Goal: Register for event/course

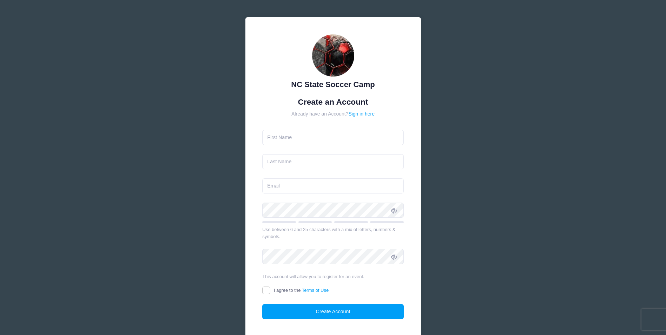
type input "[PERSON_NAME]"
type input "danny@carquestfinance.com"
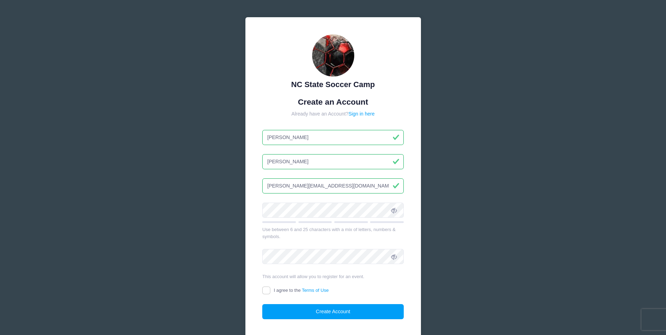
drag, startPoint x: 342, startPoint y: 187, endPoint x: 255, endPoint y: 194, distance: 87.6
click at [255, 194] on div "NC State Soccer Camp Create an Account Already have an Account? Sign in here DA…" at bounding box center [332, 182] width 175 height 330
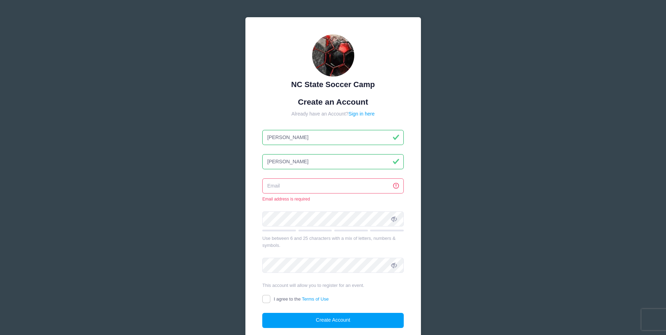
drag, startPoint x: 271, startPoint y: 185, endPoint x: 261, endPoint y: 185, distance: 10.2
click at [261, 185] on div "NC State Soccer Camp Create an Account Already have an Account? Sign in here DA…" at bounding box center [332, 186] width 175 height 339
click at [268, 185] on input "email" at bounding box center [332, 185] width 141 height 15
type input "[EMAIL_ADDRESS][DOMAIN_NAME]"
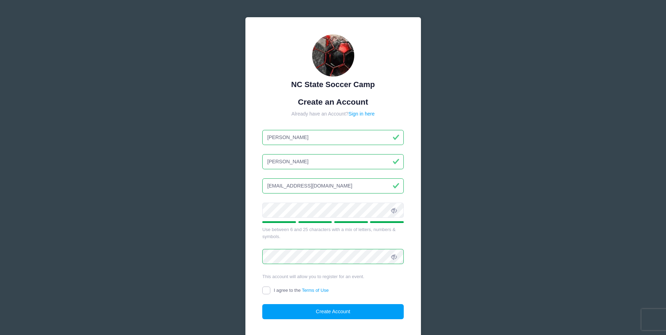
click at [268, 292] on input "I agree to the Terms of Use" at bounding box center [266, 290] width 8 height 8
checkbox input "true"
click at [350, 312] on button "Create Account" at bounding box center [332, 311] width 141 height 15
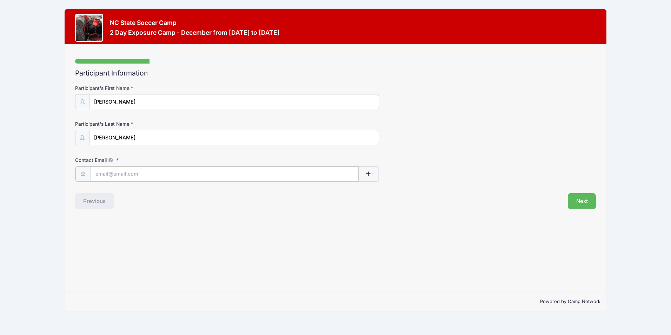
click at [149, 174] on input "Contact Email" at bounding box center [225, 173] width 268 height 15
type input "[EMAIL_ADDRESS][DOMAIN_NAME]"
click at [585, 199] on button "Next" at bounding box center [582, 200] width 28 height 16
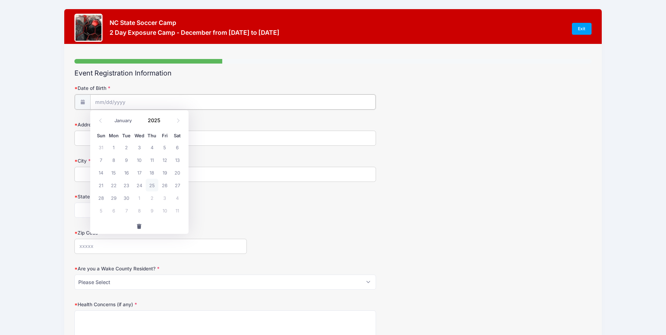
click at [121, 102] on input "Date of Birth" at bounding box center [233, 101] width 286 height 15
click at [120, 101] on input "Date of Birth" at bounding box center [233, 101] width 286 height 15
click at [99, 104] on input "Date of Birth" at bounding box center [233, 101] width 286 height 15
click at [100, 121] on icon at bounding box center [100, 120] width 5 height 5
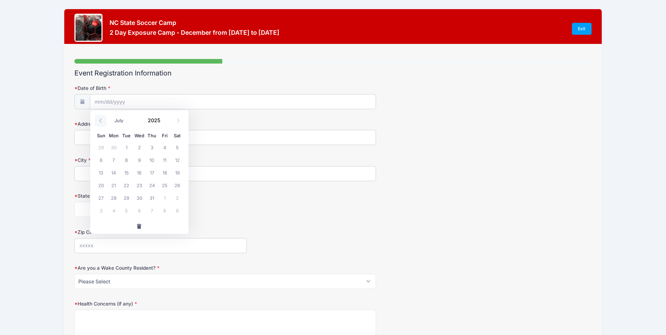
click at [100, 121] on icon at bounding box center [100, 120] width 5 height 5
click at [121, 101] on input "Date of Birth" at bounding box center [233, 101] width 286 height 15
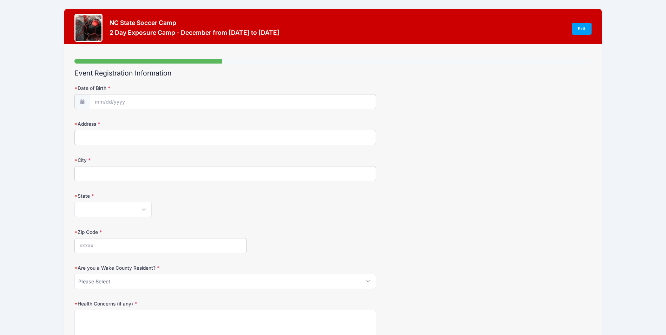
drag, startPoint x: 246, startPoint y: 126, endPoint x: 245, endPoint y: 121, distance: 5.7
click at [246, 125] on label "Address" at bounding box center [160, 123] width 172 height 7
click at [246, 130] on input "Address" at bounding box center [224, 137] width 301 height 15
click at [94, 99] on input "Date of Birth" at bounding box center [233, 101] width 286 height 15
click at [141, 226] on span "button" at bounding box center [139, 226] width 6 height 5
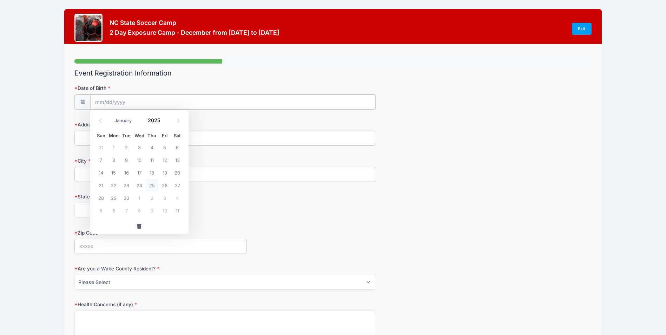
click at [110, 101] on input "Date of Birth" at bounding box center [233, 101] width 286 height 15
click at [100, 119] on icon at bounding box center [100, 120] width 5 height 5
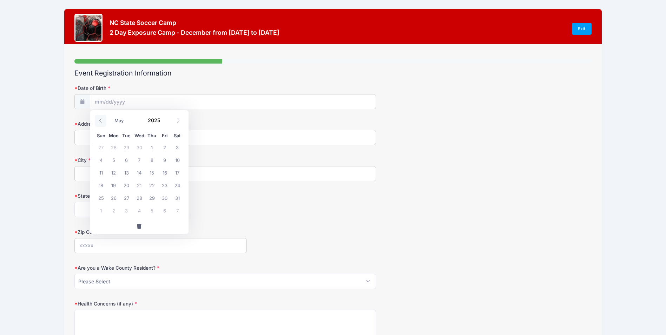
click at [100, 119] on icon at bounding box center [100, 120] width 5 height 5
select select "0"
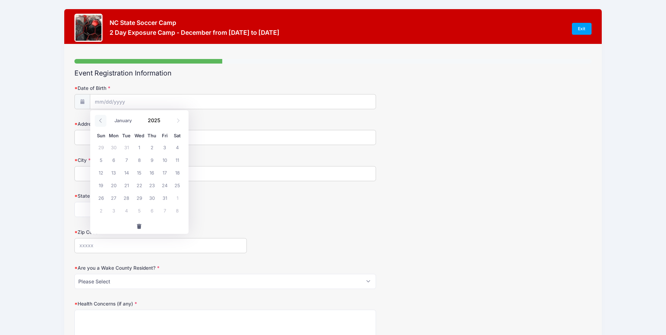
click at [100, 119] on icon at bounding box center [100, 120] width 5 height 5
type input "2024"
click at [100, 119] on icon at bounding box center [100, 120] width 5 height 5
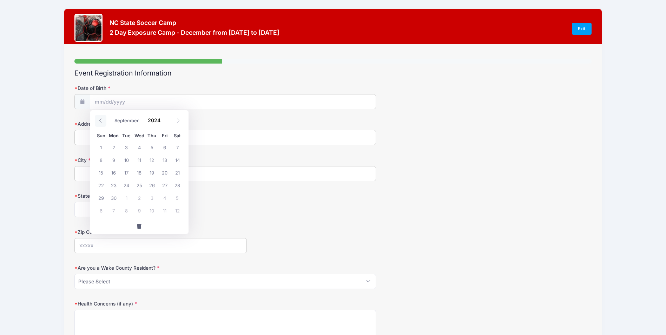
click at [100, 119] on icon at bounding box center [100, 120] width 5 height 5
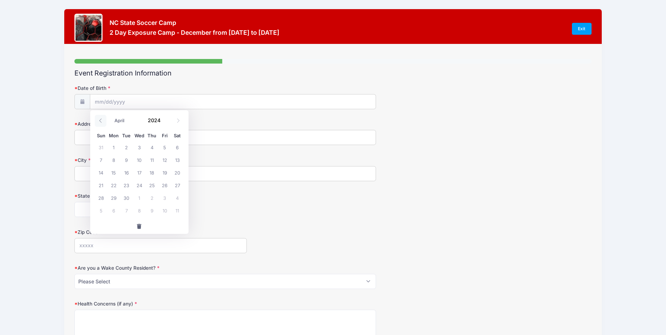
click at [100, 119] on icon at bounding box center [100, 120] width 5 height 5
select select "0"
click at [100, 119] on icon at bounding box center [100, 120] width 5 height 5
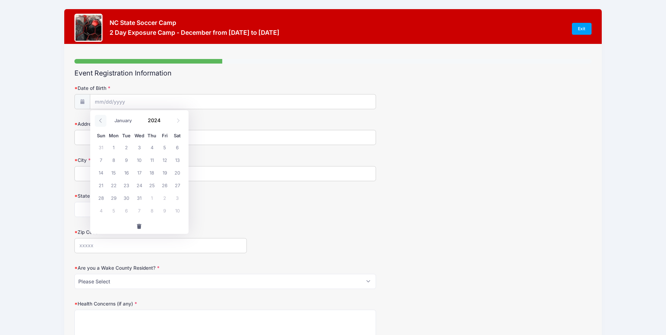
type input "2023"
click at [100, 119] on icon at bounding box center [100, 120] width 5 height 5
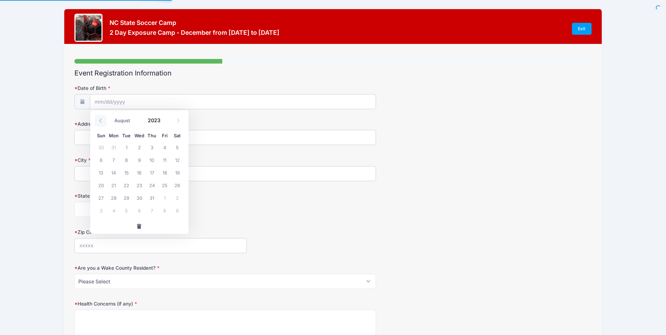
click at [100, 119] on icon at bounding box center [100, 120] width 5 height 5
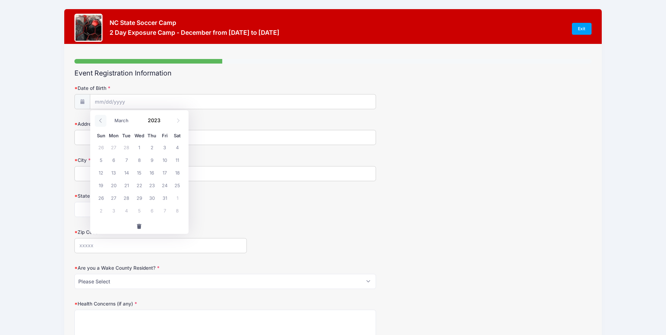
click at [100, 119] on icon at bounding box center [100, 120] width 5 height 5
select select "0"
click at [100, 119] on icon at bounding box center [100, 120] width 5 height 5
type input "2022"
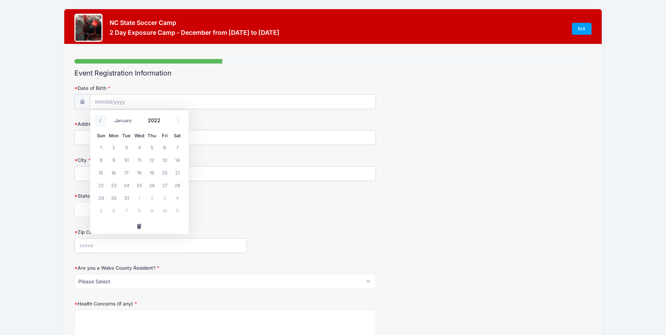
select select "11"
drag, startPoint x: 100, startPoint y: 119, endPoint x: 156, endPoint y: 119, distance: 56.1
click at [156, 119] on input "2022" at bounding box center [156, 120] width 23 height 11
click at [163, 123] on span at bounding box center [164, 122] width 5 height 5
click at [165, 122] on span at bounding box center [164, 122] width 5 height 5
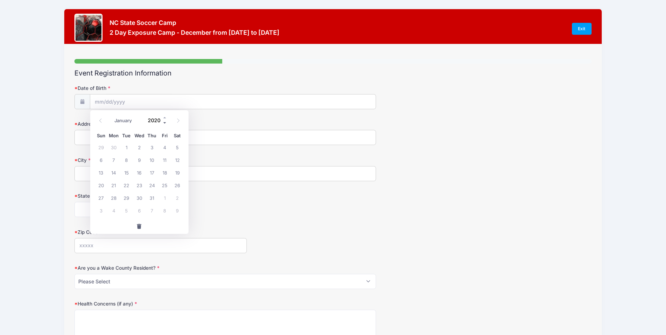
click at [165, 122] on span at bounding box center [164, 122] width 5 height 5
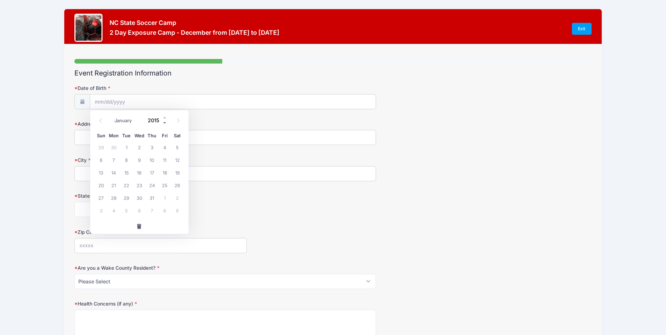
click at [165, 122] on span at bounding box center [164, 122] width 5 height 5
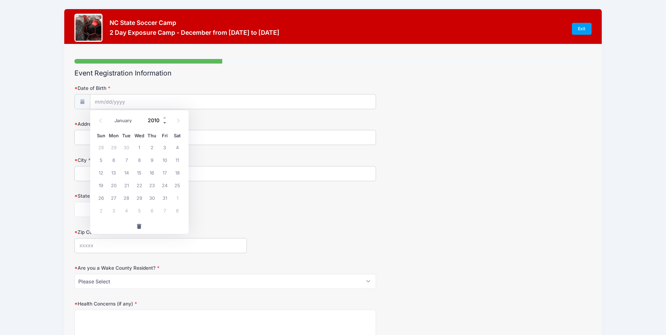
click at [165, 122] on span at bounding box center [164, 122] width 5 height 5
click at [165, 117] on span at bounding box center [164, 117] width 5 height 5
type input "2009"
click at [100, 121] on icon at bounding box center [100, 120] width 5 height 5
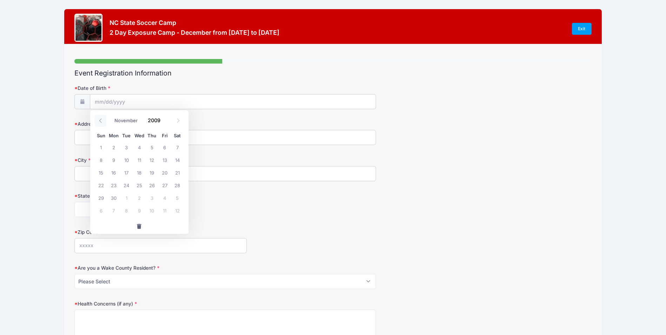
click at [100, 121] on icon at bounding box center [100, 120] width 5 height 5
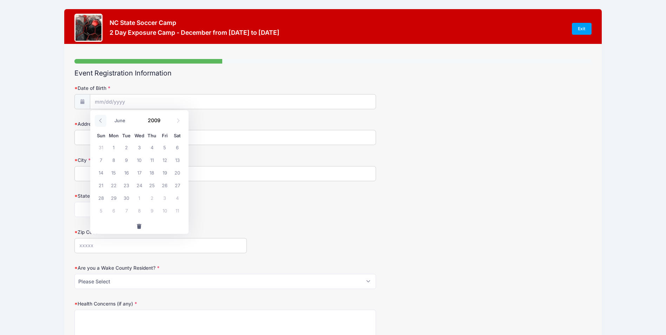
click at [100, 121] on icon at bounding box center [100, 120] width 5 height 5
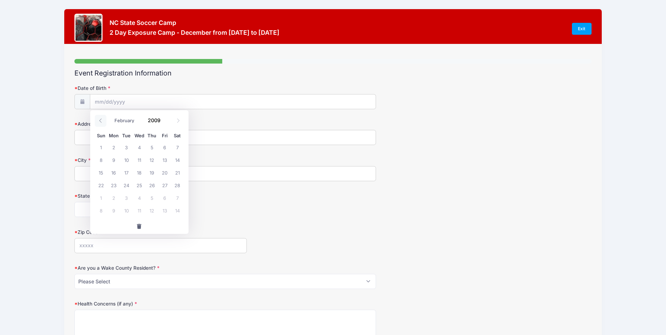
select select "0"
click at [100, 121] on icon at bounding box center [100, 120] width 5 height 5
type input "2008"
select select "11"
drag, startPoint x: 100, startPoint y: 121, endPoint x: 178, endPoint y: 121, distance: 78.6
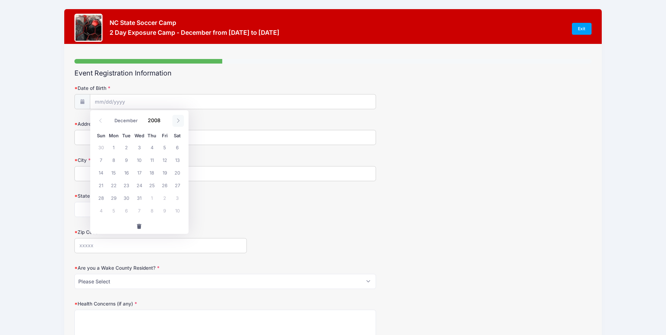
click at [178, 121] on icon at bounding box center [178, 120] width 5 height 5
type input "2009"
select select "0"
click at [163, 198] on span "30" at bounding box center [164, 197] width 13 height 13
type input "[DATE]"
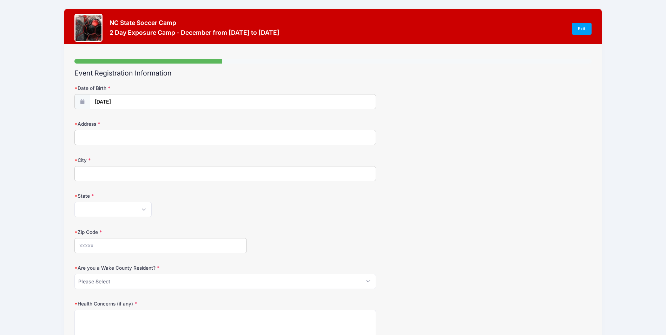
click at [84, 136] on input "Address" at bounding box center [224, 137] width 301 height 15
type input "4009 APPLE JACK CT"
type input "[GEOGRAPHIC_DATA]"
select select "MD"
type input "21122"
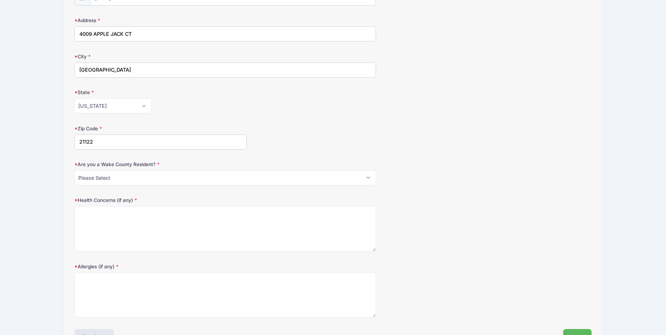
scroll to position [105, 0]
click at [135, 175] on select "Please Select YES NO" at bounding box center [224, 175] width 301 height 15
select select "NO"
click at [74, 168] on select "Please Select YES NO" at bounding box center [224, 175] width 301 height 15
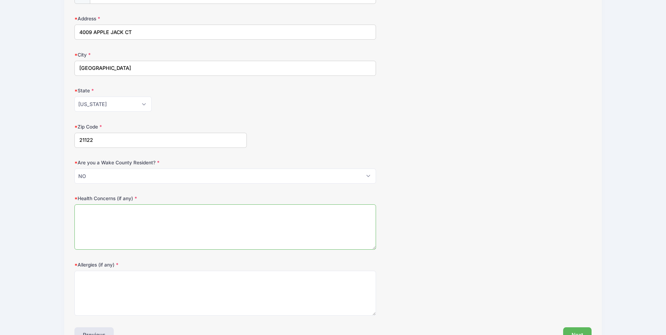
click at [89, 220] on textarea "Health Concerns (if any)" at bounding box center [224, 226] width 301 height 45
type textarea "none"
click at [100, 290] on textarea "Allergies (if any)" at bounding box center [224, 292] width 301 height 45
type textarea "none"
click at [483, 240] on div "Health Concerns (if any) none" at bounding box center [332, 222] width 516 height 55
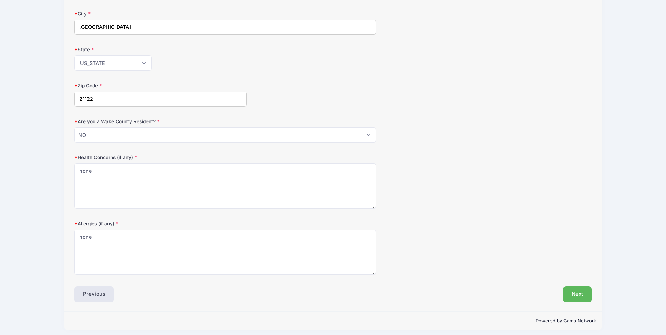
scroll to position [151, 0]
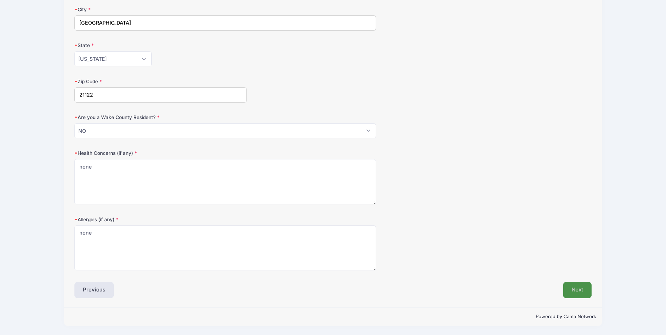
click at [578, 286] on button "Next" at bounding box center [577, 290] width 28 height 16
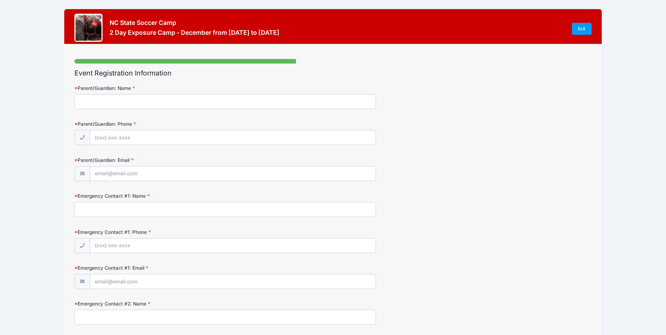
scroll to position [0, 0]
click at [119, 98] on input "Parent/Guardian: Name" at bounding box center [224, 101] width 301 height 15
type input "d"
type input "[PERSON_NAME]"
click at [113, 133] on input "Parent/Guardian: Phone" at bounding box center [233, 137] width 286 height 15
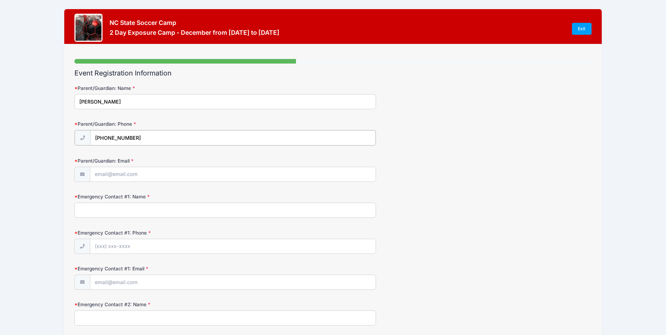
type input "[PHONE_NUMBER]"
click at [115, 174] on input "Parent/Guardian: Email" at bounding box center [233, 173] width 286 height 15
type input "[EMAIL_ADDRESS][DOMAIN_NAME]"
click at [84, 209] on input "Emergency Contact #1: Name" at bounding box center [224, 209] width 301 height 15
type input "a"
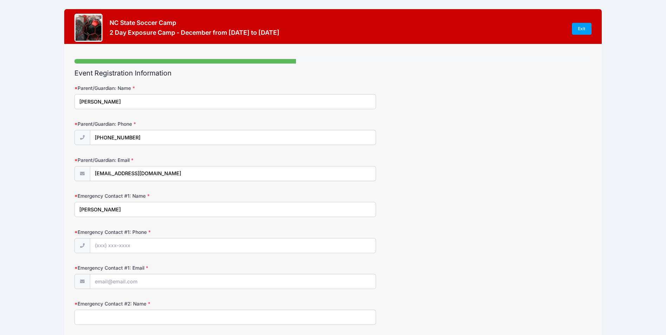
type input "[PERSON_NAME]"
click at [120, 246] on input "Emergency Contact #1: Phone" at bounding box center [233, 245] width 286 height 15
type input "[PHONE_NUMBER]"
click at [119, 280] on input "Emergency Contact #1: Email" at bounding box center [233, 281] width 286 height 15
type input "[EMAIL_ADDRESS][DOMAIN_NAME]"
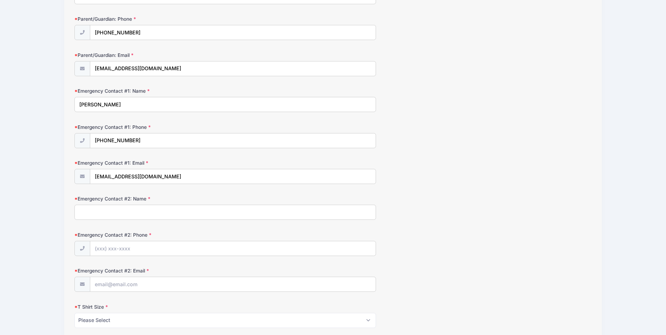
scroll to position [105, 0]
click at [88, 209] on input "Emergency Contact #2: Name" at bounding box center [224, 211] width 301 height 15
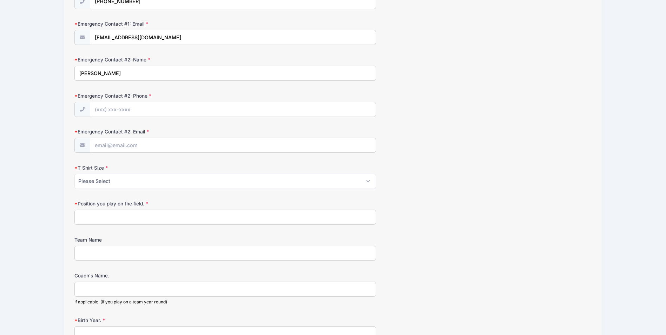
scroll to position [246, 0]
type input "[PERSON_NAME]"
click at [128, 180] on select "Please Select Youth Small Youth Medium Youth Large Adult Small Adult Medium Adu…" at bounding box center [224, 179] width 301 height 15
select select "Adult Medium"
click at [74, 172] on select "Please Select Youth Small Youth Medium Youth Large Adult Small Adult Medium Adu…" at bounding box center [224, 179] width 301 height 15
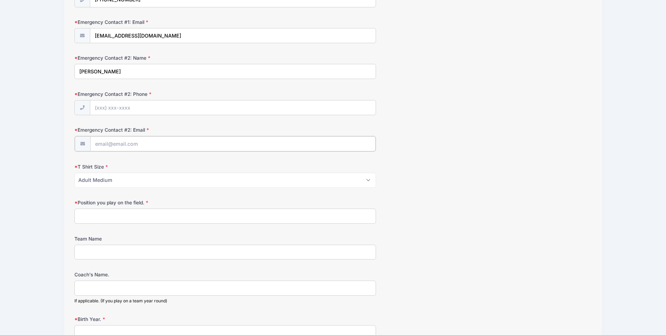
click at [96, 143] on input "Emergency Contact #2: Email" at bounding box center [233, 143] width 286 height 15
click at [127, 110] on input "Emergency Contact #2: Phone" at bounding box center [233, 107] width 286 height 15
type input "[PHONE_NUMBER]"
click at [86, 146] on span at bounding box center [81, 143] width 15 height 15
click at [94, 143] on input "Emergency Contact #2: Email" at bounding box center [233, 143] width 286 height 15
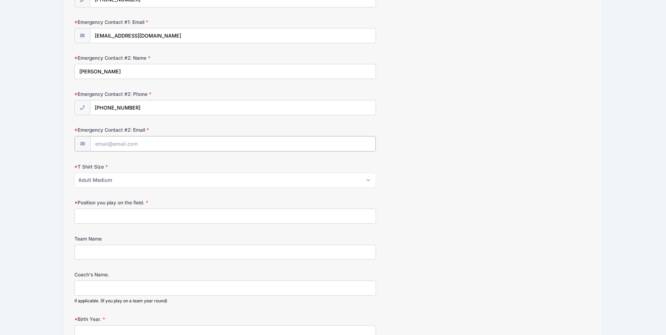
type input "[EMAIL_ADDRESS][DOMAIN_NAME]"
click at [112, 214] on input "Position you play on the field." at bounding box center [224, 215] width 301 height 15
type input "Forward, Attacking Mid, Left Back"
click at [96, 250] on input "Team Name" at bounding box center [224, 251] width 301 height 15
type input "Baltimore Celtic ECNL 2009"
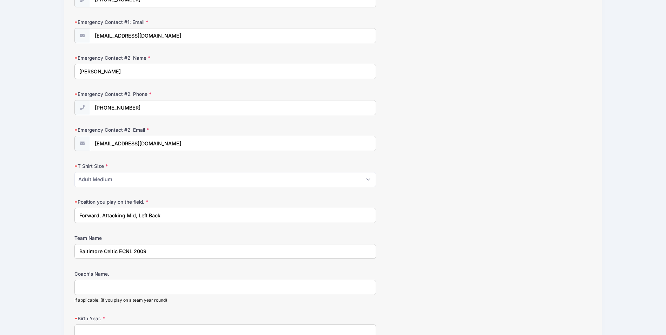
click at [188, 269] on form "Parent/Guardian: Name [PERSON_NAME] Parent/Guardian: Phone [PHONE_NUMBER] Paren…" at bounding box center [332, 177] width 516 height 677
click at [119, 286] on input "Coach's Name." at bounding box center [224, 287] width 301 height 15
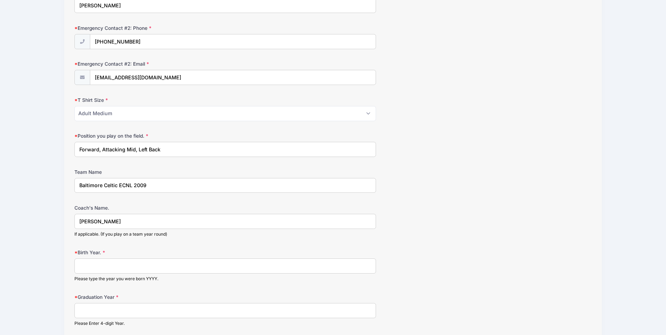
scroll to position [316, 0]
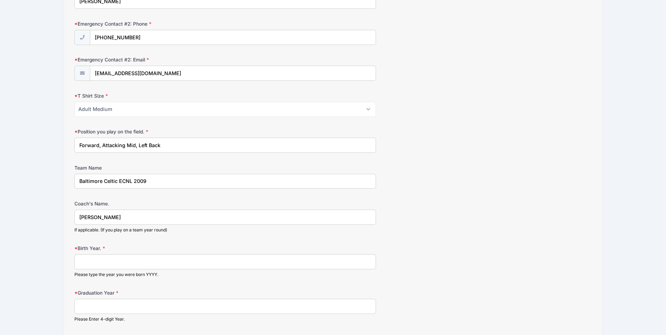
type input "[PERSON_NAME]"
click at [102, 263] on input "Birth Year." at bounding box center [224, 261] width 301 height 15
type input "2009"
click at [103, 306] on input "Graduation Year" at bounding box center [224, 306] width 301 height 15
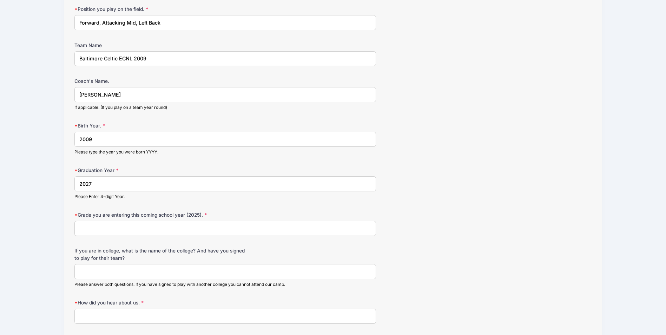
scroll to position [456, 0]
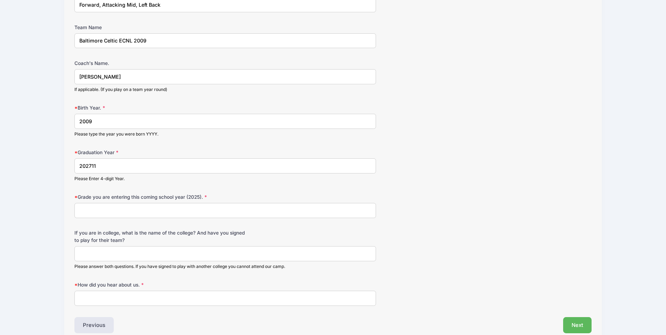
type input "202711"
click at [106, 212] on input "Grade you are entering this coming school year (2025)." at bounding box center [224, 210] width 301 height 15
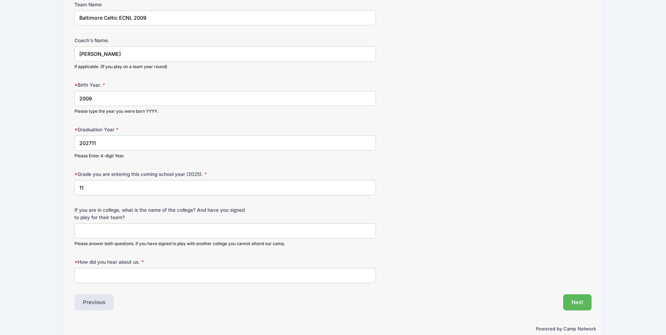
scroll to position [491, 0]
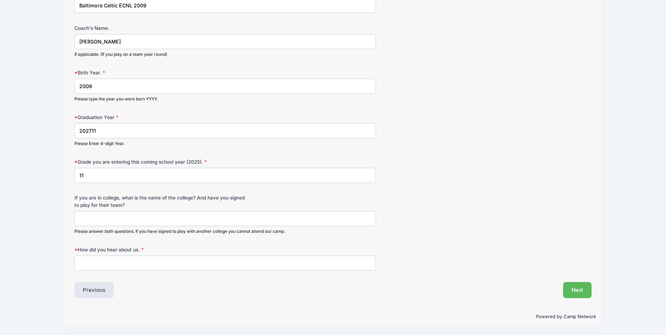
type input "11"
click at [90, 263] on input "How did you hear about us." at bounding box center [224, 262] width 301 height 15
type input "ncsa"
click at [574, 288] on button "Next" at bounding box center [577, 290] width 28 height 16
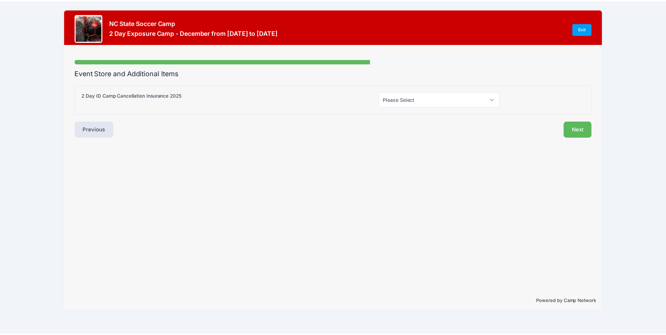
scroll to position [0, 0]
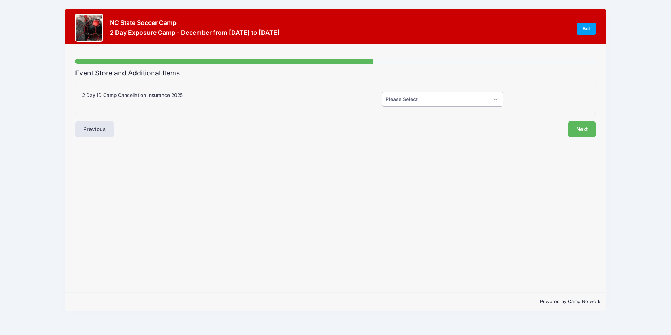
click at [494, 101] on select "Please Select Yes (+$99.00) No" at bounding box center [442, 99] width 121 height 15
click at [382, 92] on select "Please Select Yes (+$99.00) No" at bounding box center [442, 99] width 121 height 15
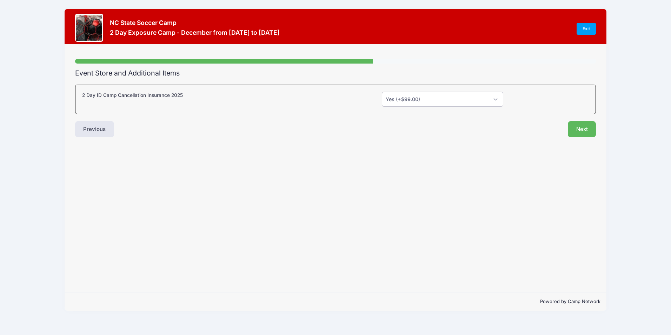
click at [495, 100] on select "Please Select Yes (+$99.00) No" at bounding box center [442, 99] width 121 height 15
select select "0"
click at [382, 92] on select "Please Select Yes (+$99.00) No" at bounding box center [442, 99] width 121 height 15
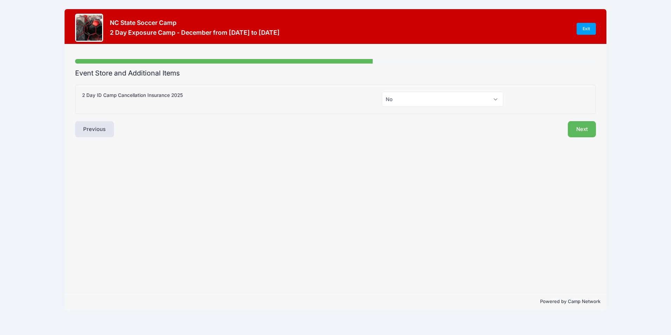
click at [373, 158] on div "Step 4 /7 Step 1 Step 2 Step 3 Step 4 Policies Extra Items Summary Participant …" at bounding box center [335, 168] width 541 height 248
click at [583, 128] on button "Next" at bounding box center [582, 129] width 28 height 16
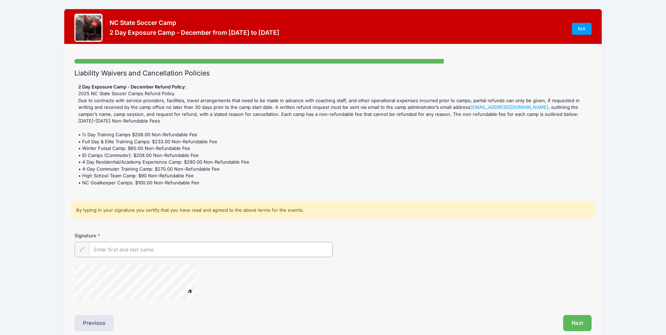
click at [119, 246] on input "Signature" at bounding box center [210, 249] width 243 height 15
type input "[PERSON_NAME]"
click at [577, 325] on button "Next" at bounding box center [577, 322] width 28 height 16
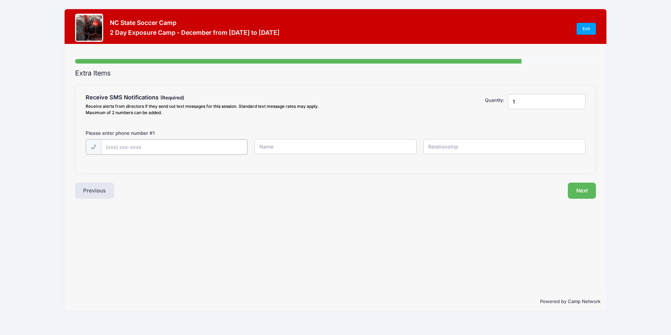
click at [156, 147] on input "text" at bounding box center [174, 146] width 146 height 15
type input "[PHONE_NUMBER]"
click at [269, 148] on input "text" at bounding box center [335, 146] width 162 height 15
type input "[PERSON_NAME]"
click at [435, 147] on input "text" at bounding box center [504, 146] width 162 height 15
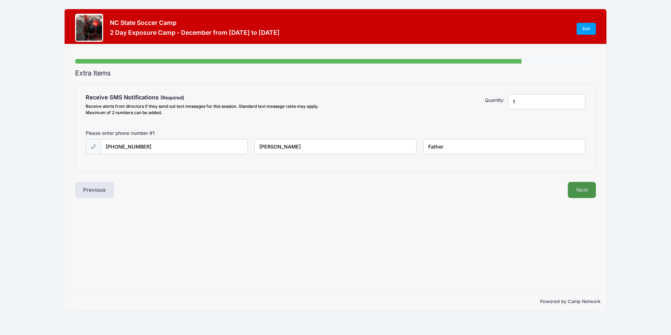
type input "Father"
click at [579, 191] on button "Next" at bounding box center [582, 190] width 28 height 16
